Goal: Register for event/course

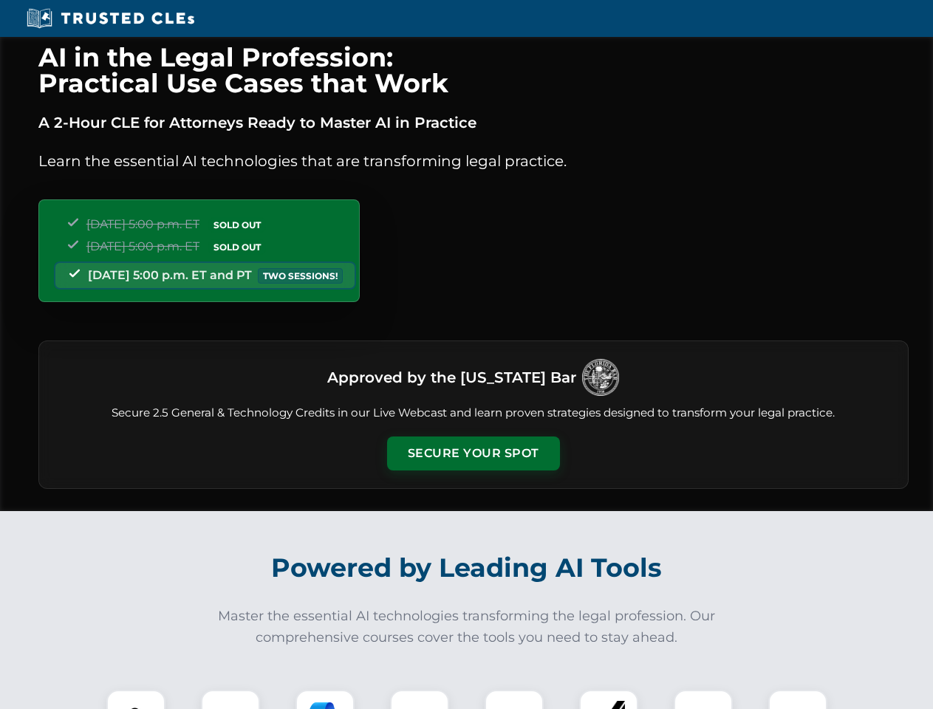
click at [473, 453] on button "Secure Your Spot" at bounding box center [473, 453] width 173 height 34
click at [136, 699] on img at bounding box center [135, 719] width 43 height 43
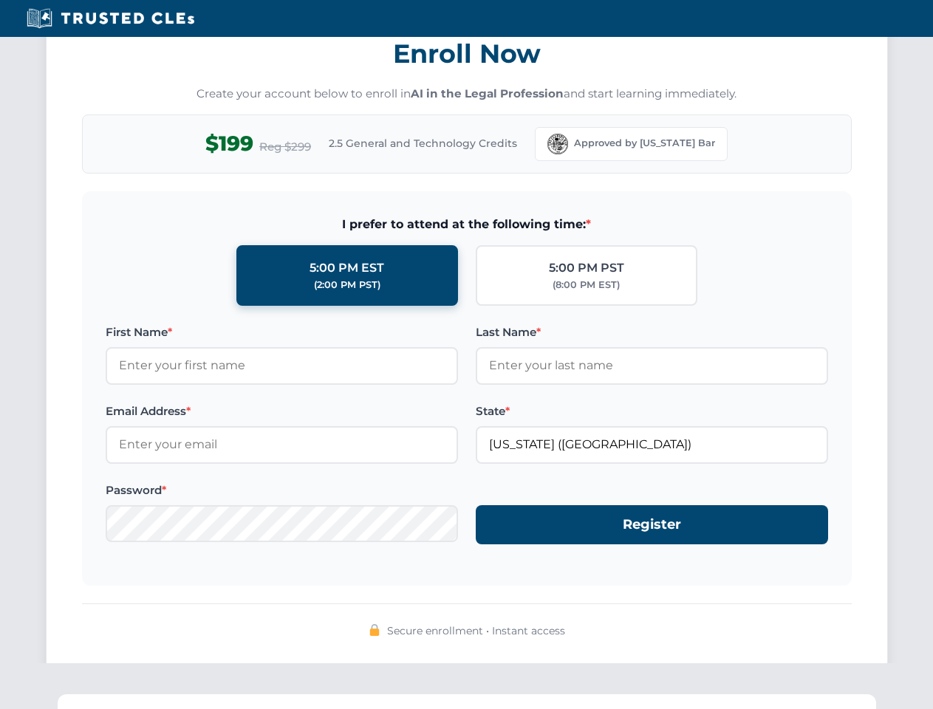
scroll to position [1449, 0]
